Goal: Task Accomplishment & Management: Manage account settings

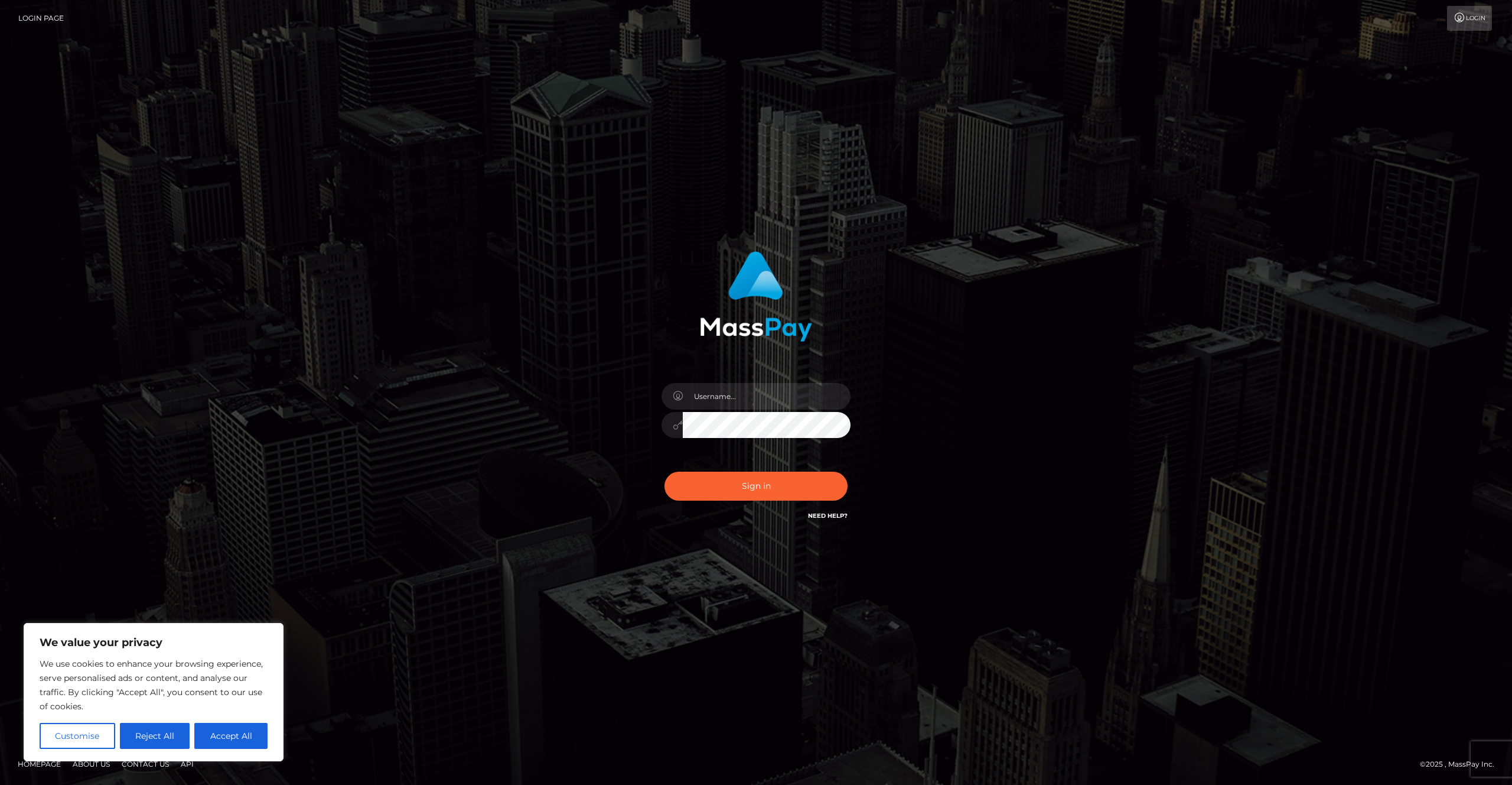
click at [844, 379] on div at bounding box center [756, 419] width 207 height 91
type input "Areg"
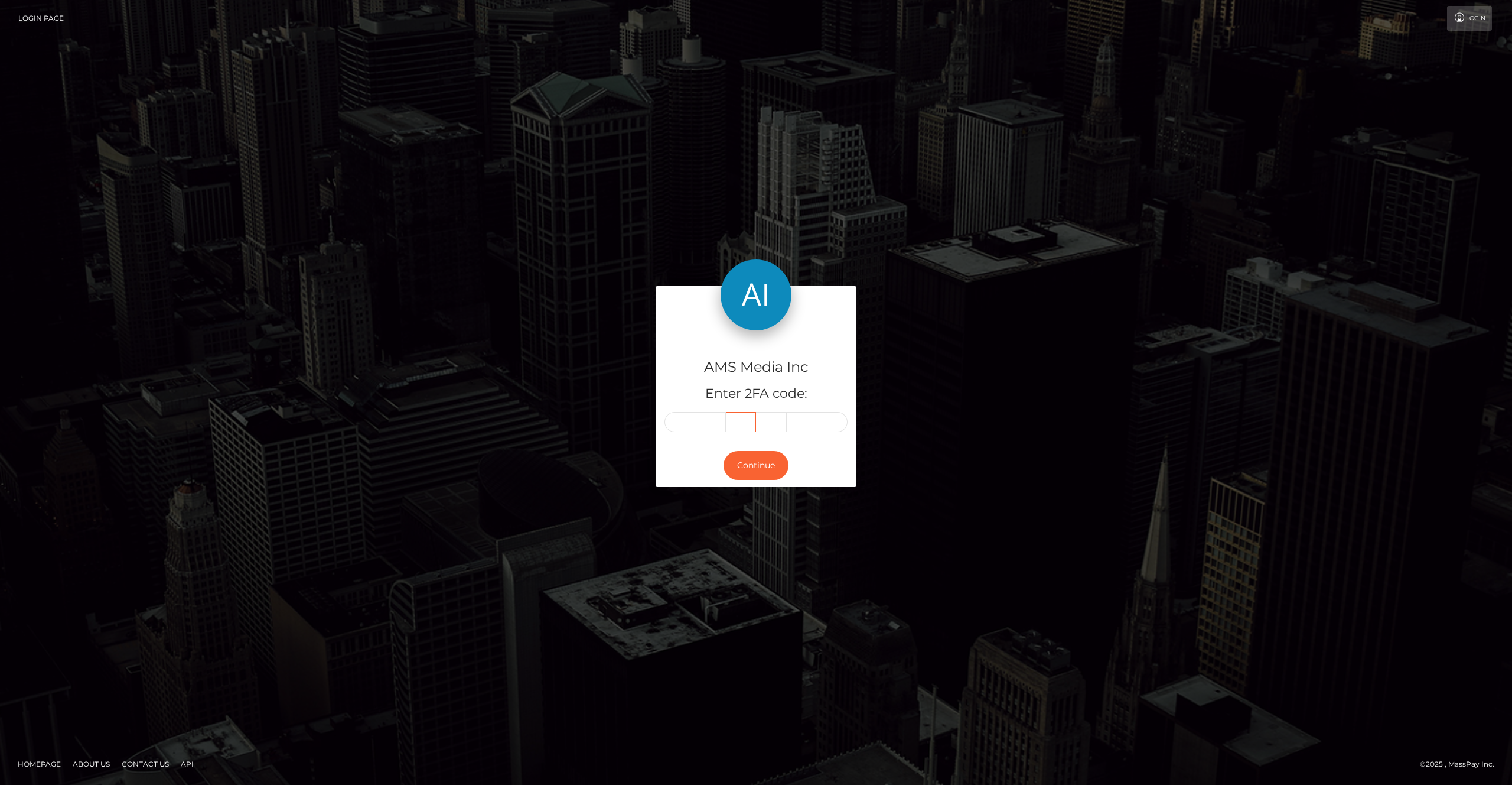
type input "971313"
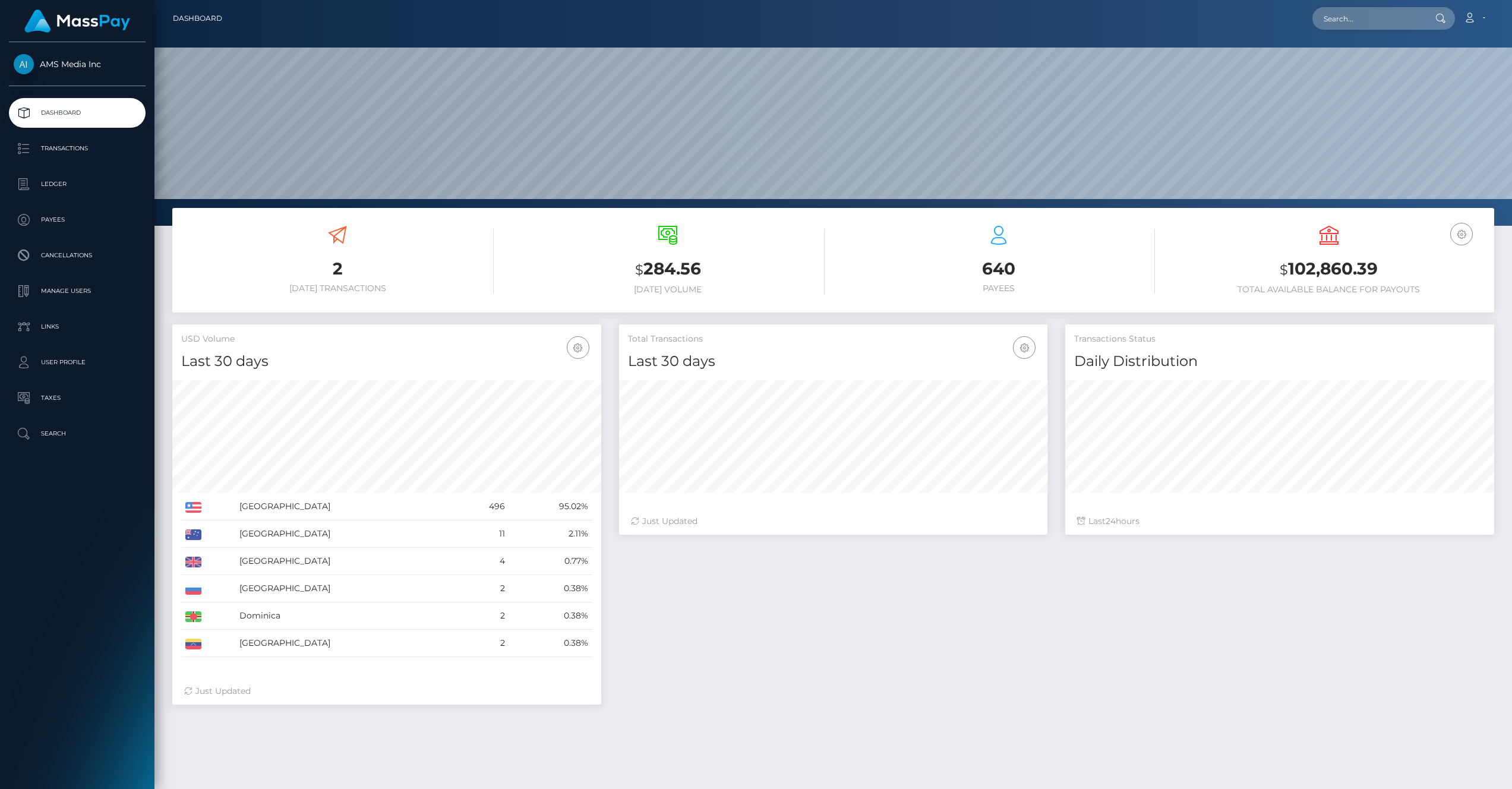
scroll to position [210, 429]
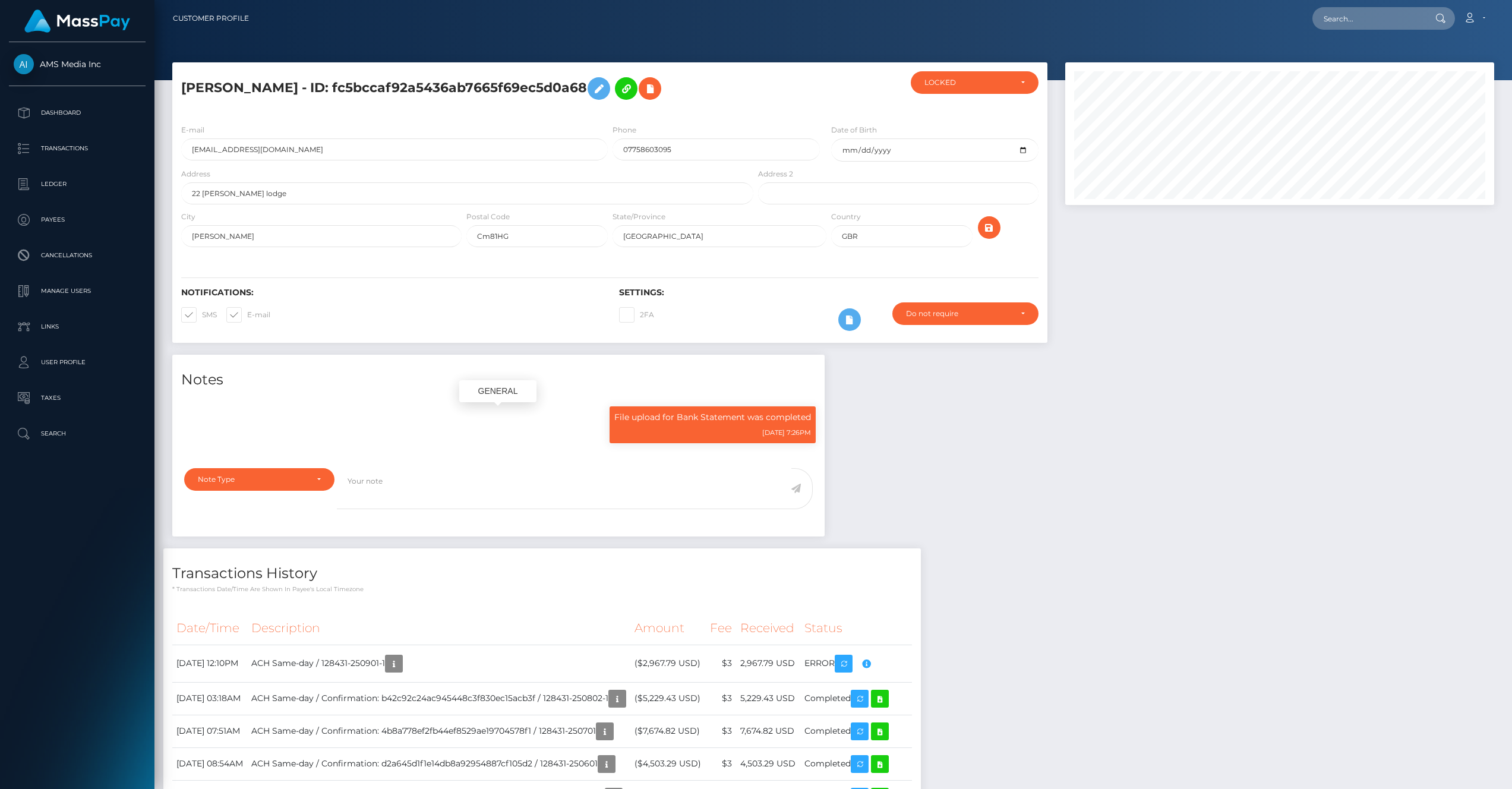
scroll to position [143, 429]
drag, startPoint x: 367, startPoint y: 664, endPoint x: 434, endPoint y: 657, distance: 67.4
click at [434, 657] on td "ACH Same-day / 128431-250901-1" at bounding box center [439, 663] width 383 height 37
copy td "128431-250901-1"
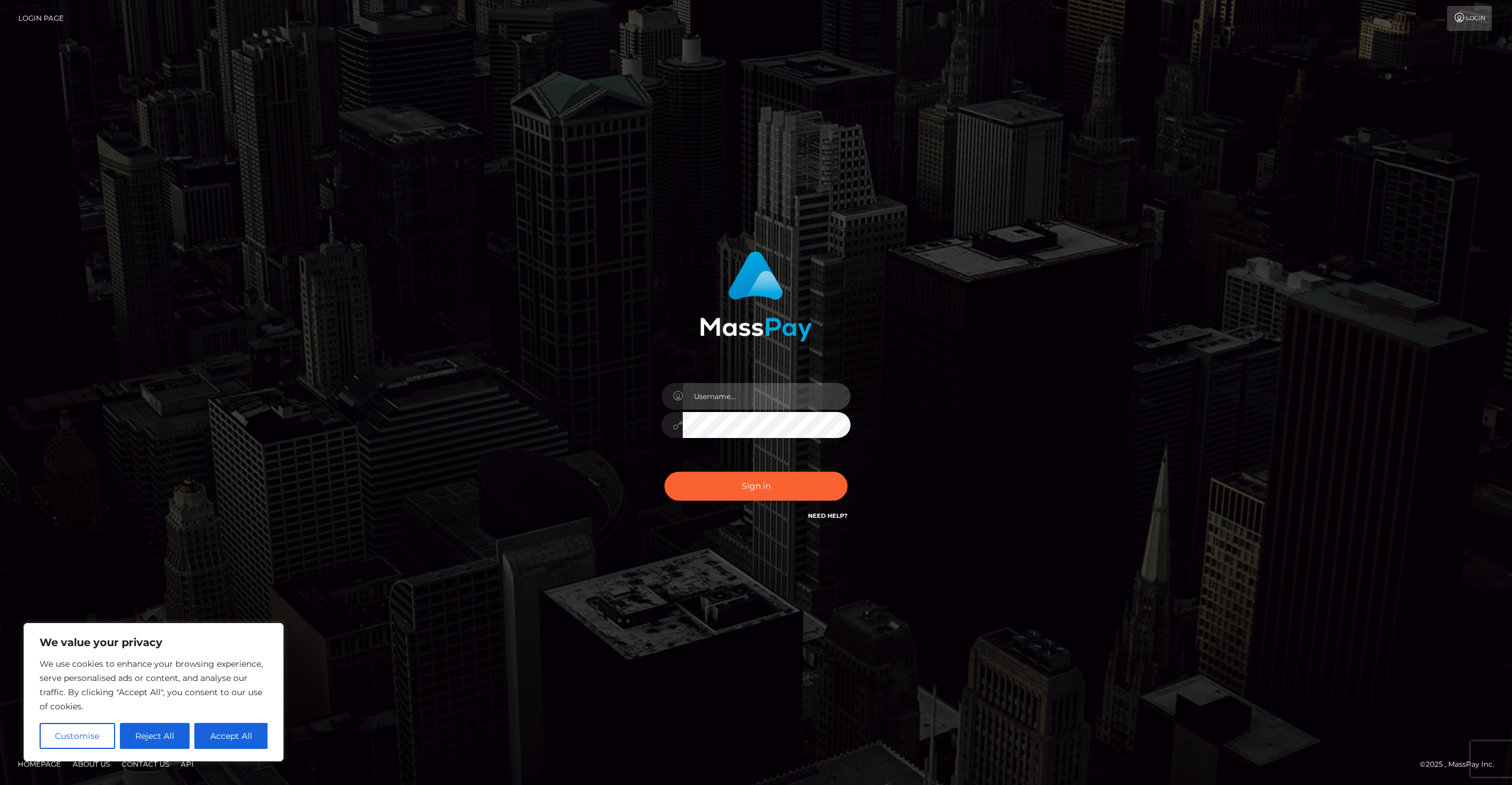
type input "Areg"
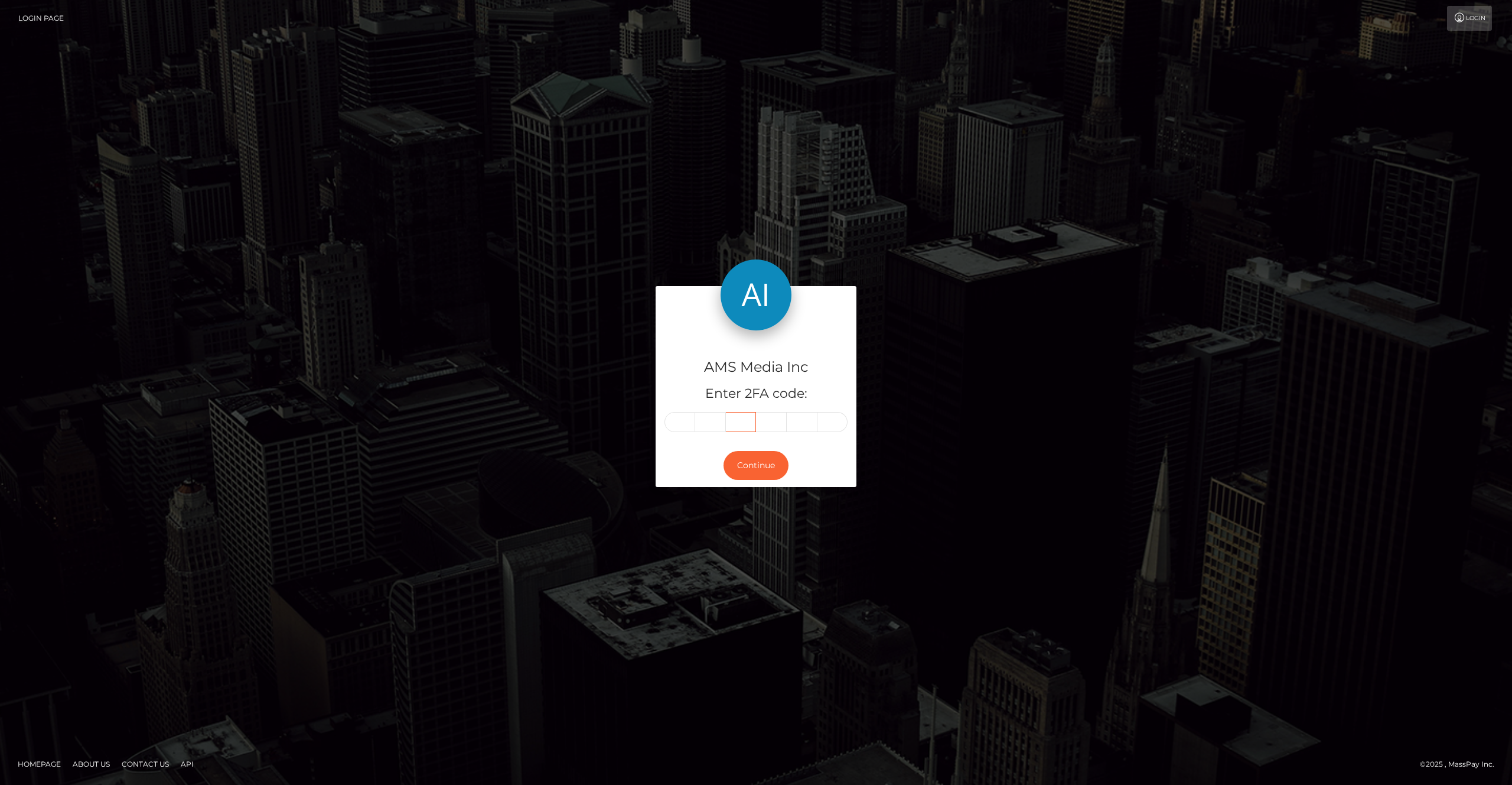
type input "297864"
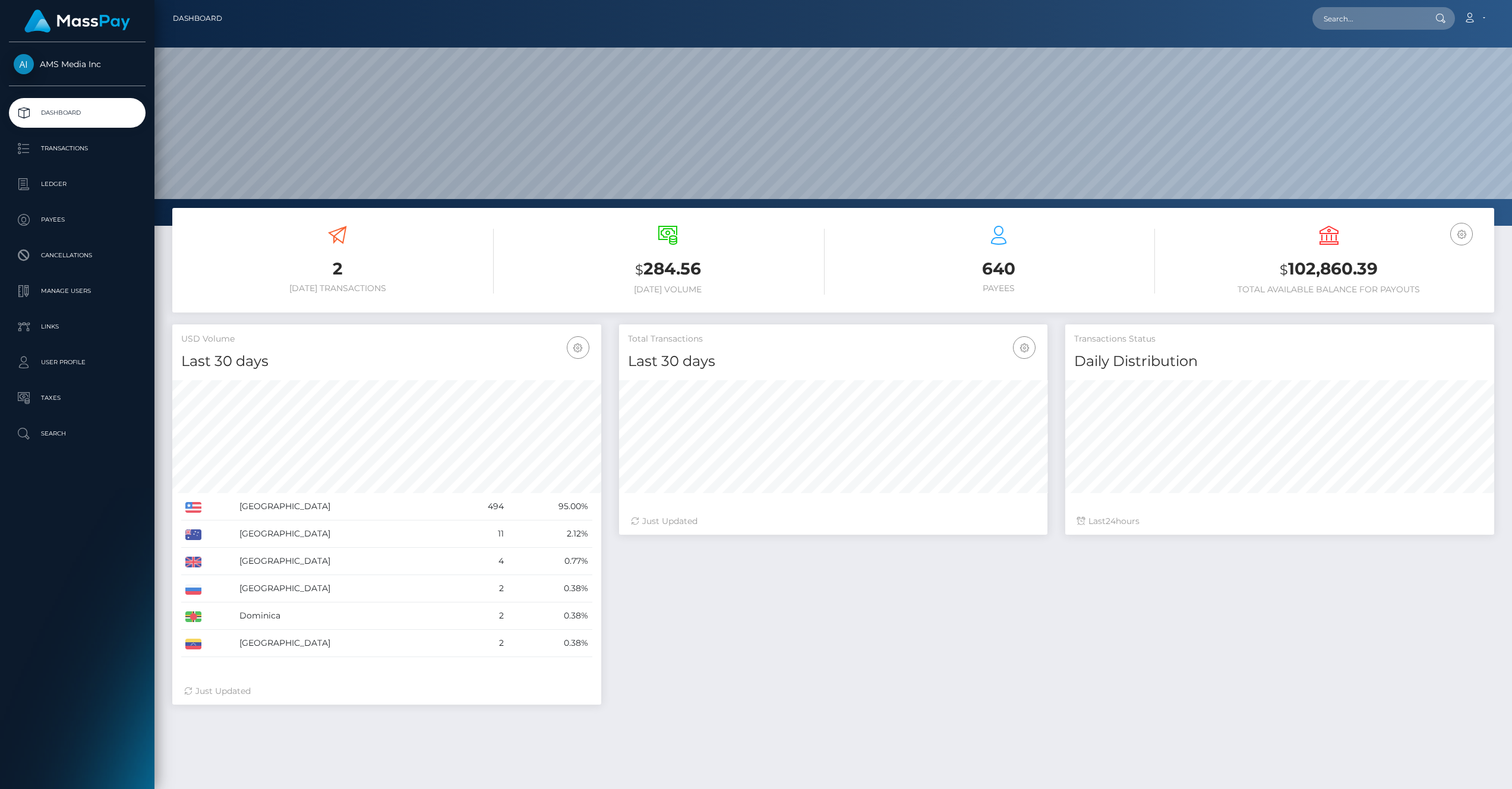
scroll to position [226, 1357]
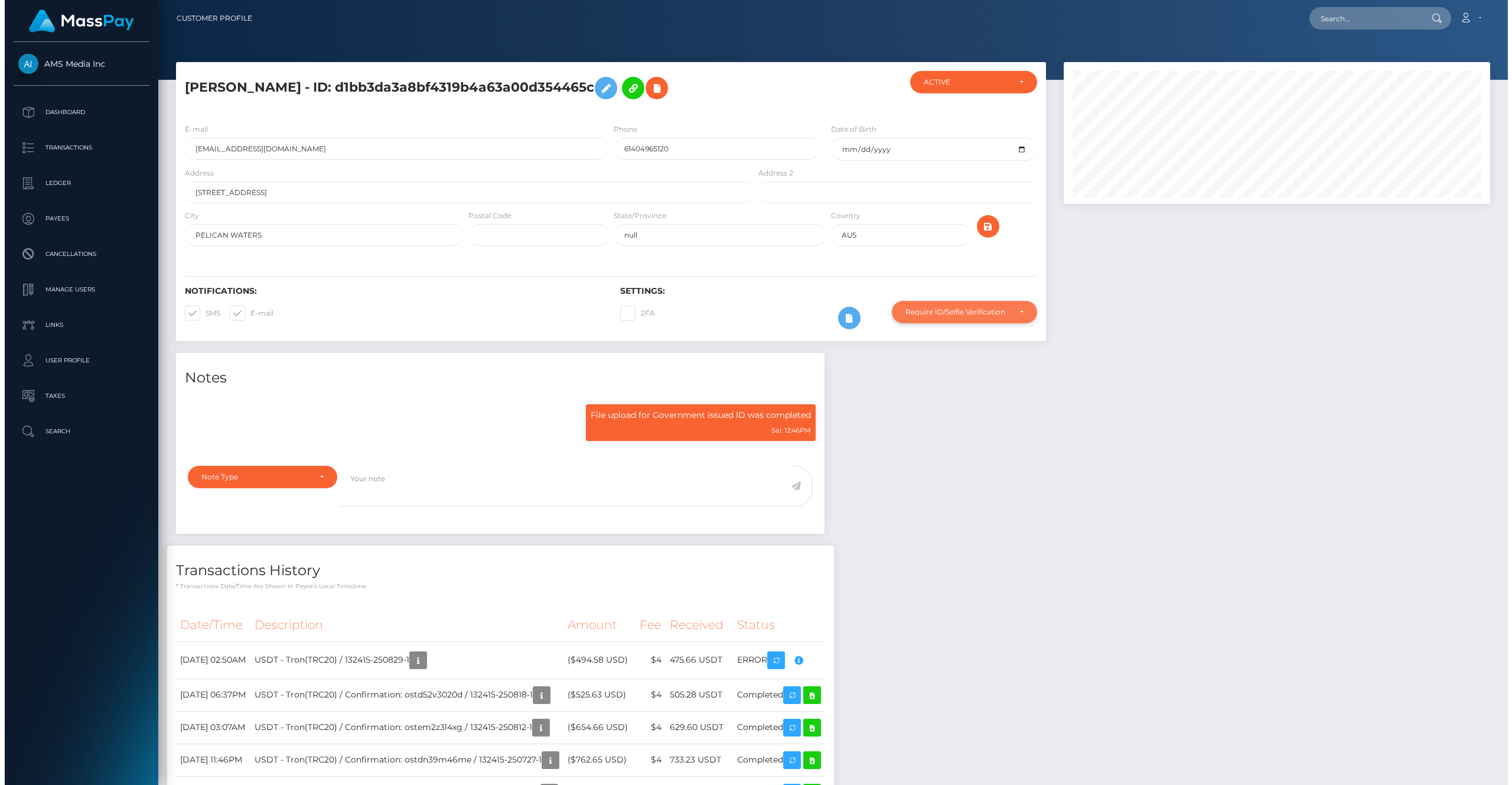
scroll to position [142, 427]
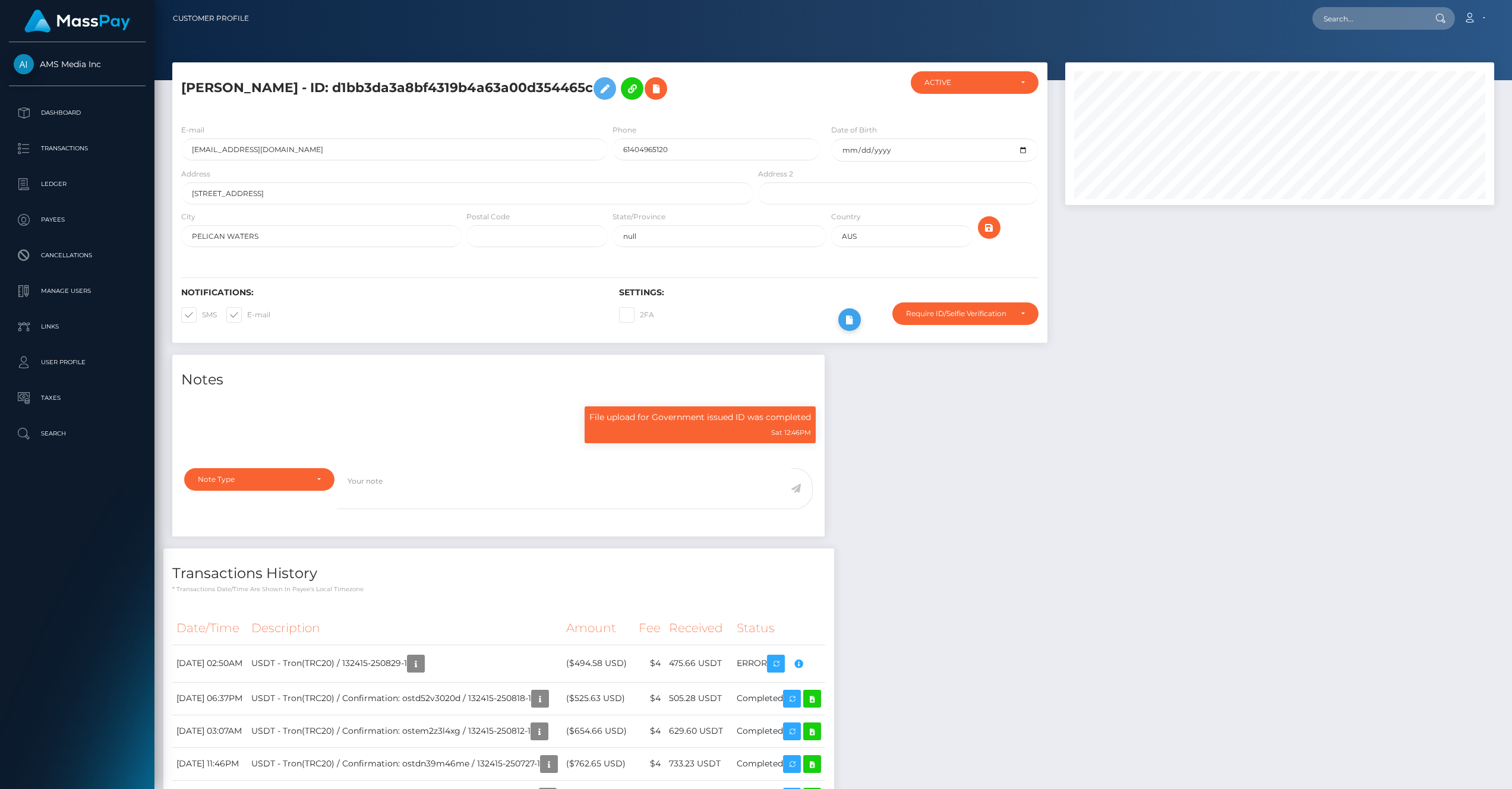
click at [851, 321] on icon at bounding box center [849, 319] width 14 height 15
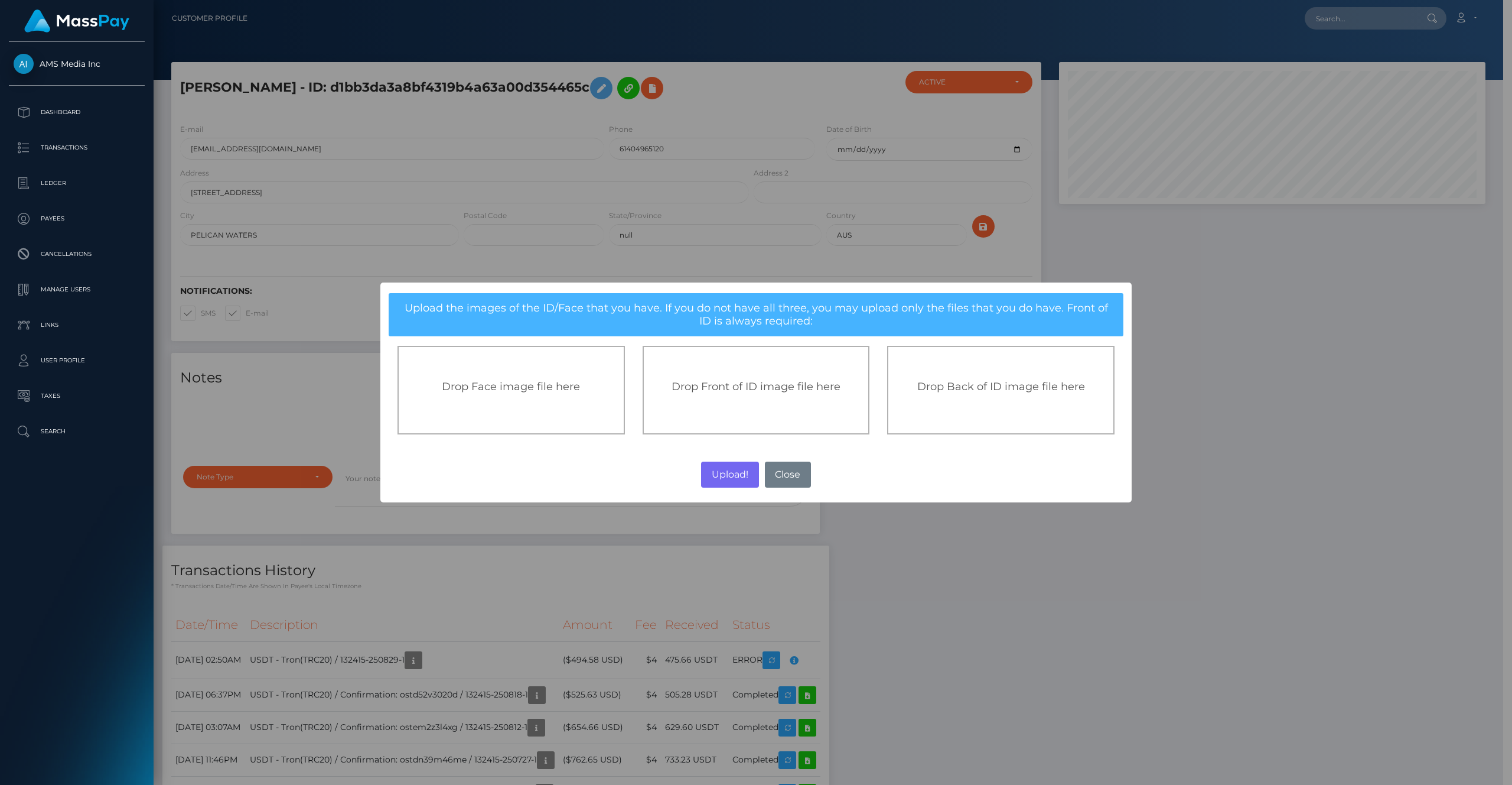
click at [750, 391] on span "Drop Front of ID image file here" at bounding box center [756, 386] width 169 height 13
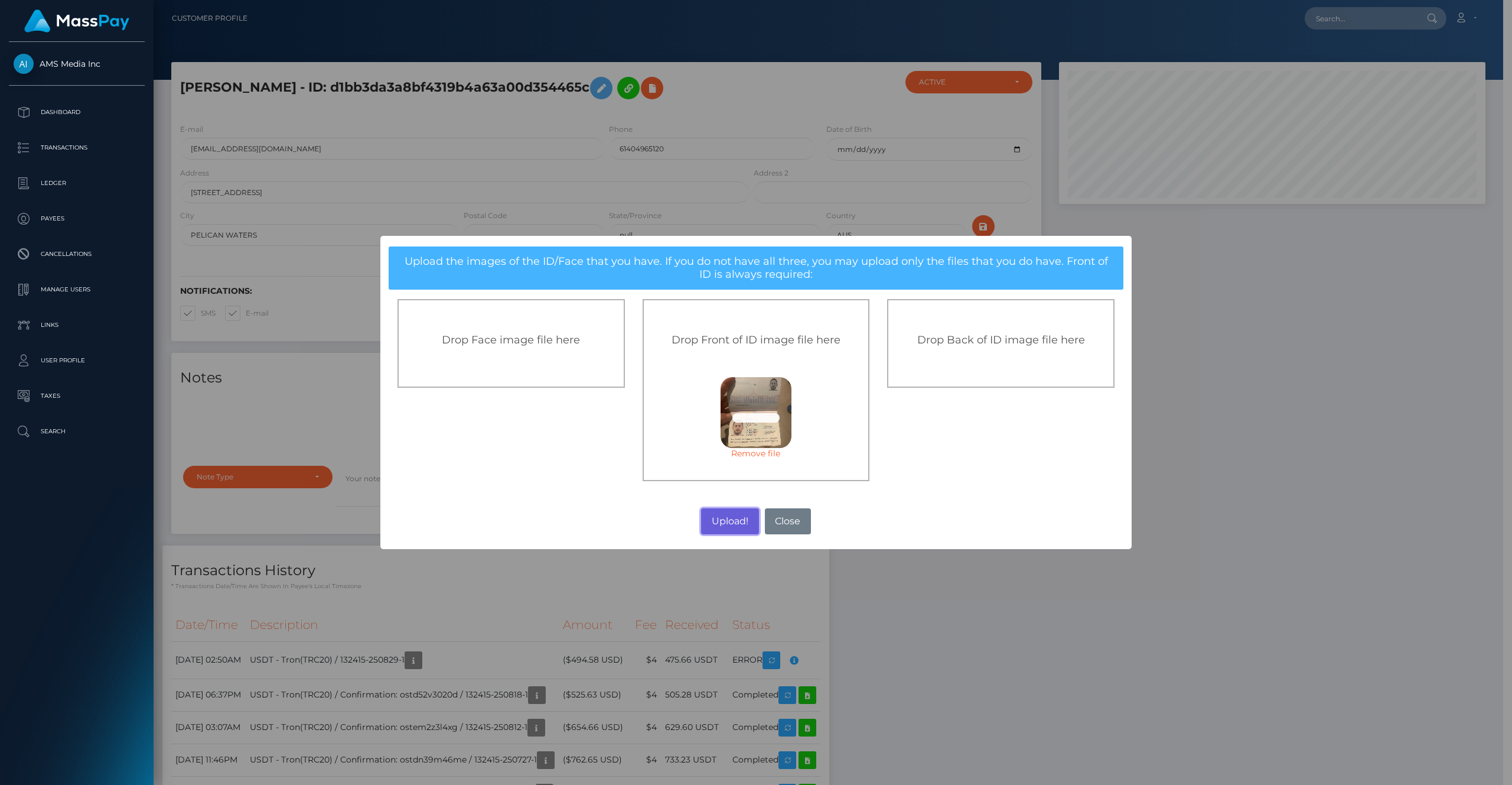
click at [729, 522] on button "Upload!" at bounding box center [729, 521] width 57 height 26
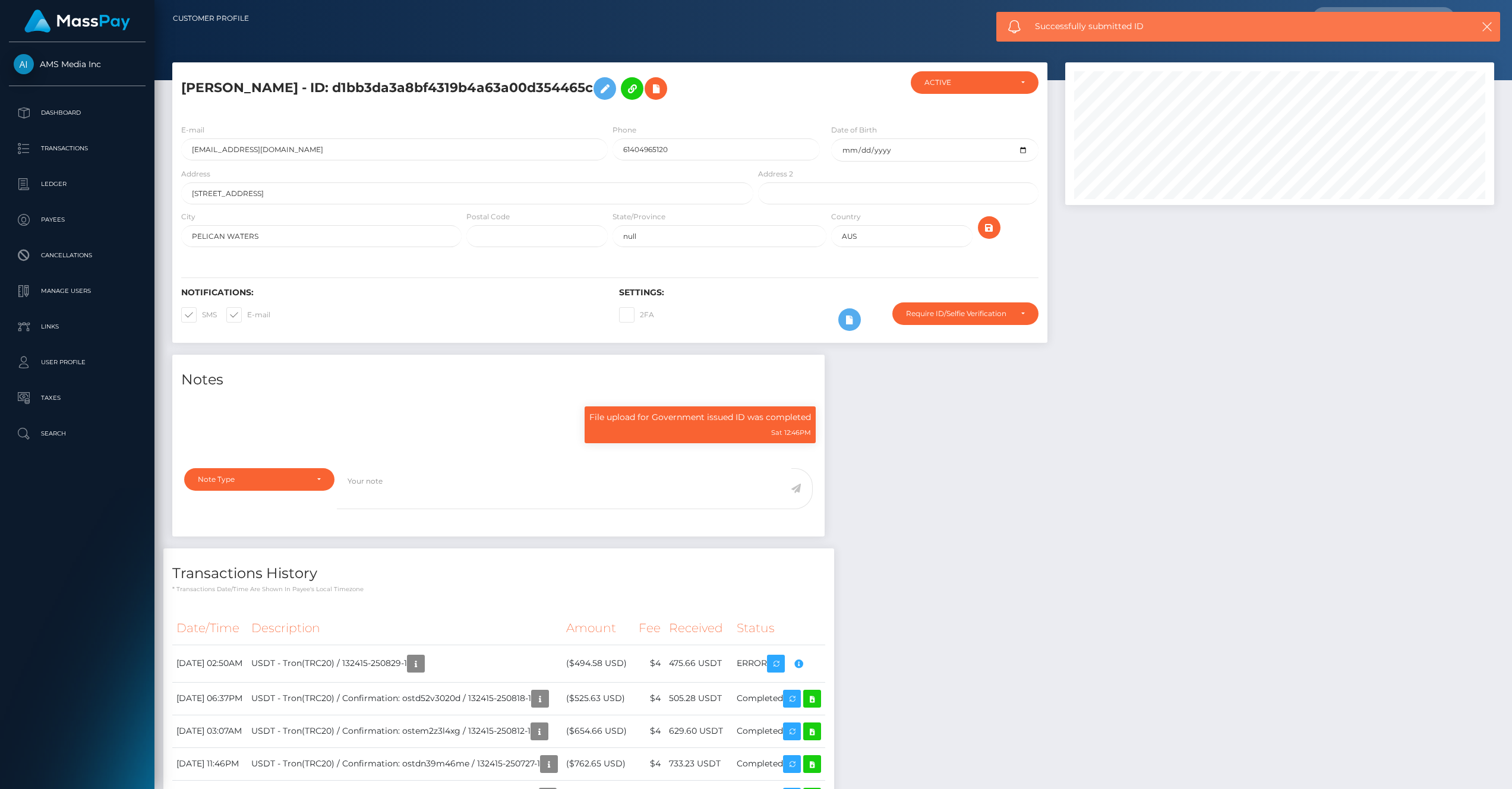
click at [945, 495] on div "Notes File upload for Government issued ID was completed Sat 12:46PM" at bounding box center [833, 715] width 1340 height 720
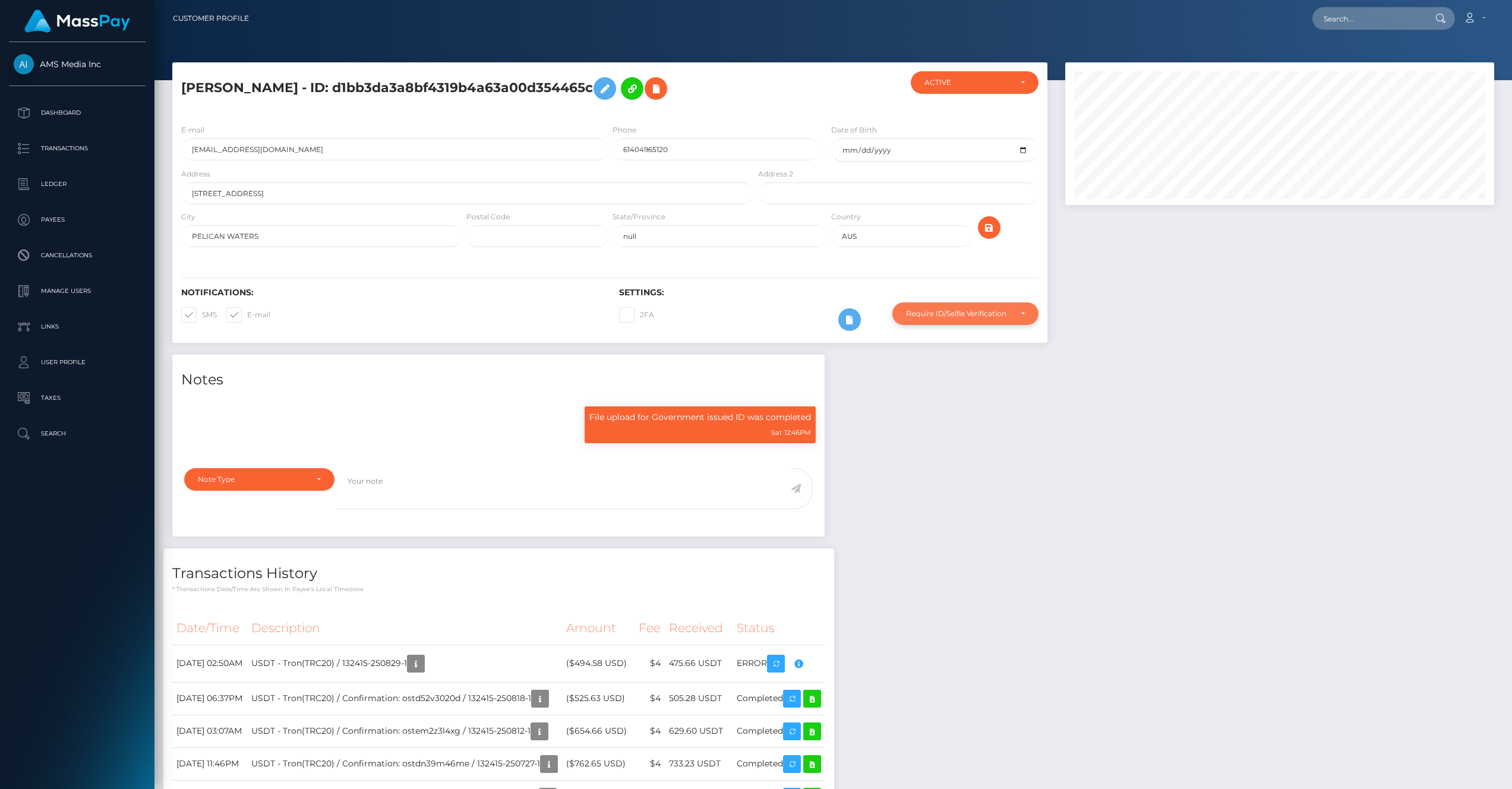
click at [985, 314] on div "Require ID/Selfie Verification" at bounding box center [958, 314] width 105 height 10
click at [1271, 541] on div "Notes File upload for Government issued ID was completed Sat 12:46PM" at bounding box center [833, 715] width 1340 height 720
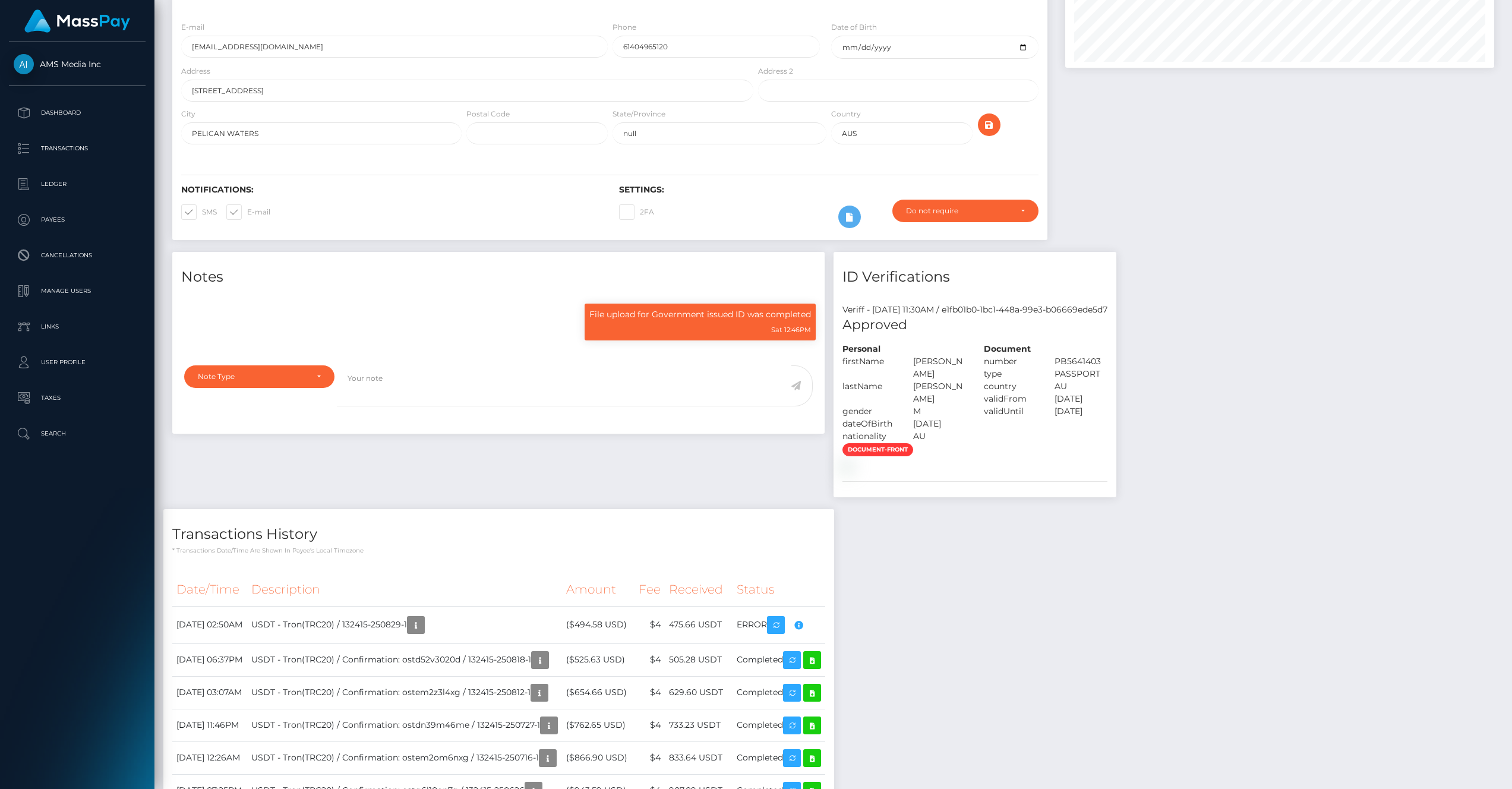
scroll to position [269, 0]
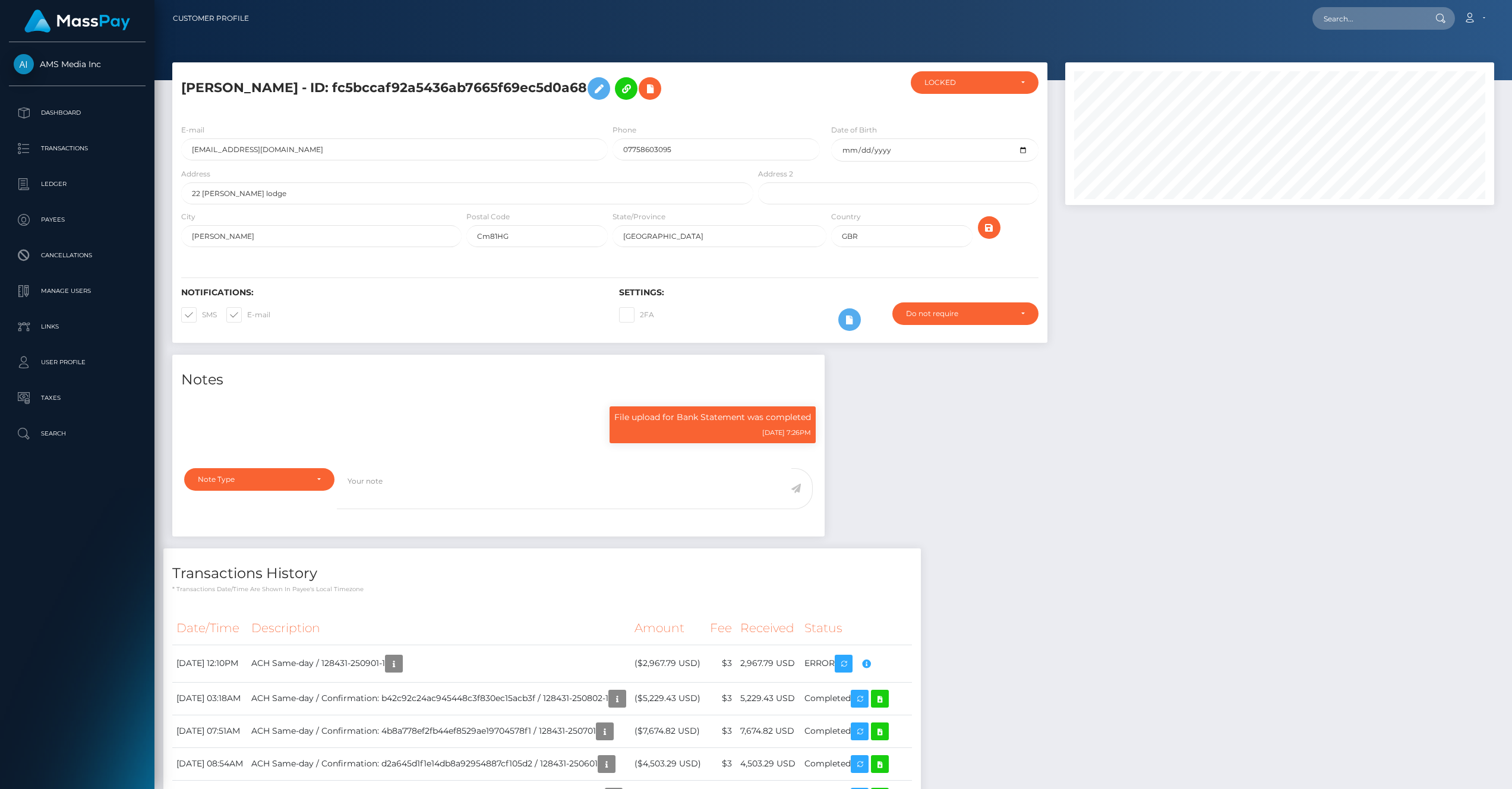
scroll to position [143, 429]
click at [956, 77] on div "LOCKED" at bounding box center [974, 82] width 128 height 23
drag, startPoint x: 1245, startPoint y: 368, endPoint x: 1093, endPoint y: 484, distance: 191.2
click at [1242, 370] on div "Notes File upload for Bank Statement was completed [DATE] 7:26PM" at bounding box center [833, 783] width 1340 height 855
